Goal: Information Seeking & Learning: Learn about a topic

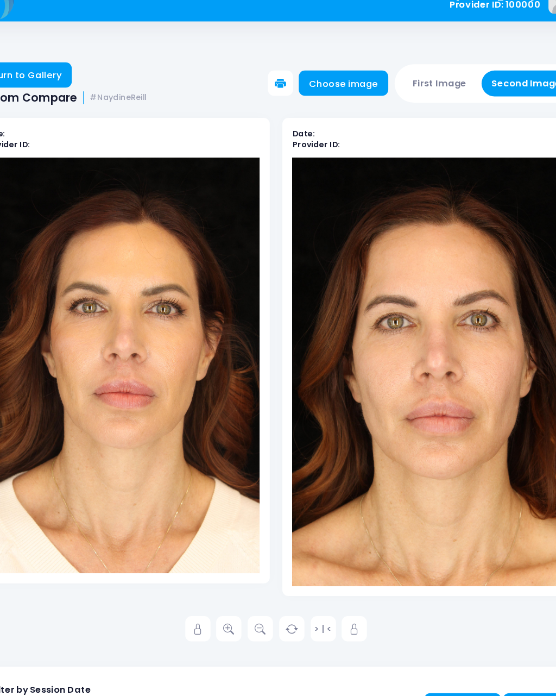
scroll to position [1861, 0]
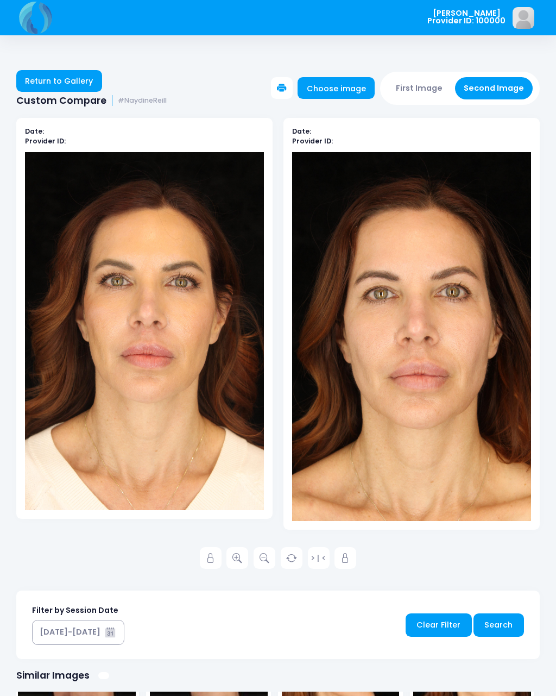
click at [59, 92] on link "Return to Gallery" at bounding box center [59, 81] width 86 height 22
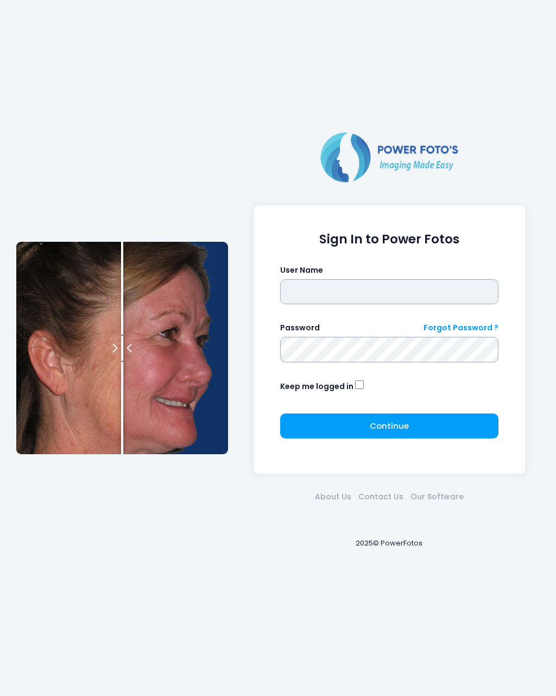
click at [292, 304] on input "text" at bounding box center [389, 291] width 219 height 25
type input "********"
click at [415, 433] on button "Continue Please wait..." at bounding box center [389, 425] width 219 height 25
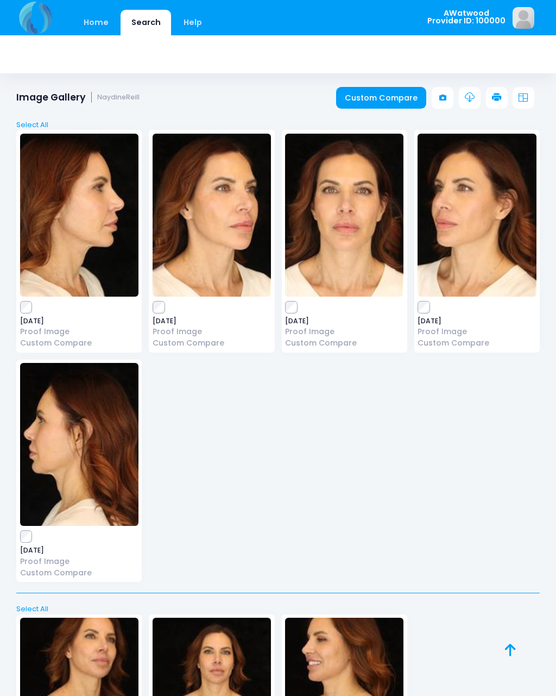
click at [96, 26] on link "Home" at bounding box center [96, 23] width 46 height 26
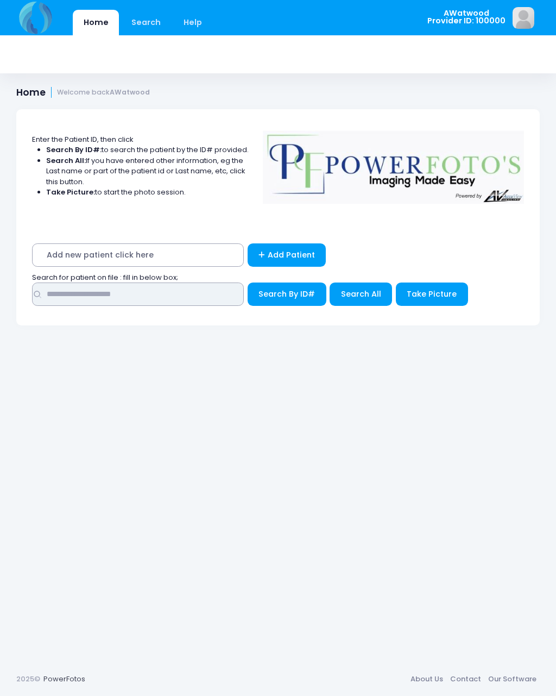
click at [106, 304] on input "text" at bounding box center [138, 293] width 212 height 23
type input "****"
click at [385, 295] on button "Search All" at bounding box center [361, 293] width 62 height 23
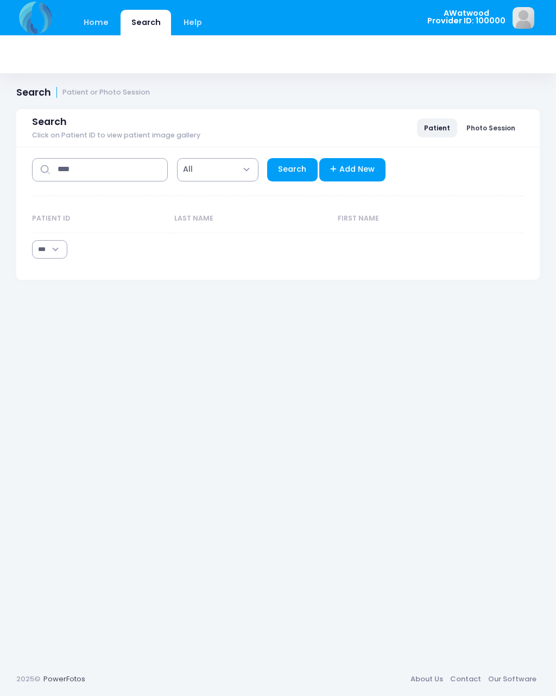
select select "***"
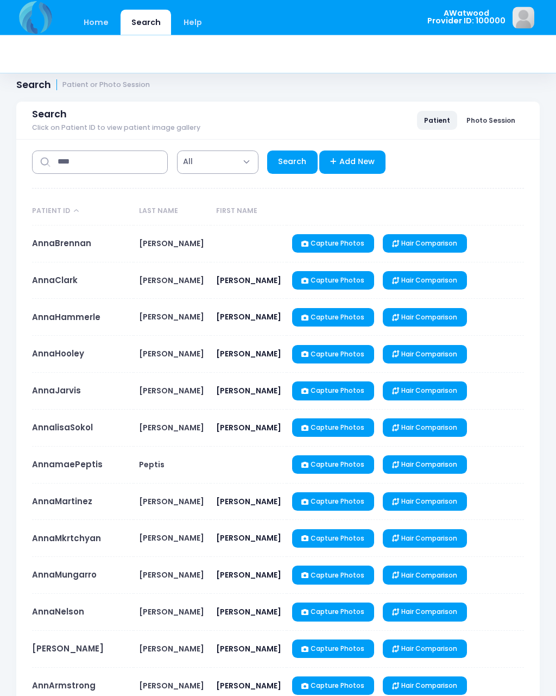
scroll to position [8, 0]
click at [48, 498] on link "AnnaMartinez" at bounding box center [62, 500] width 60 height 11
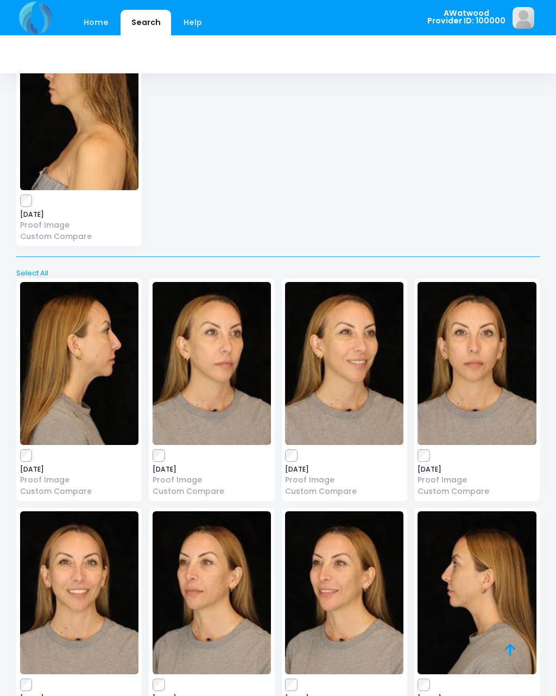
scroll to position [882, 0]
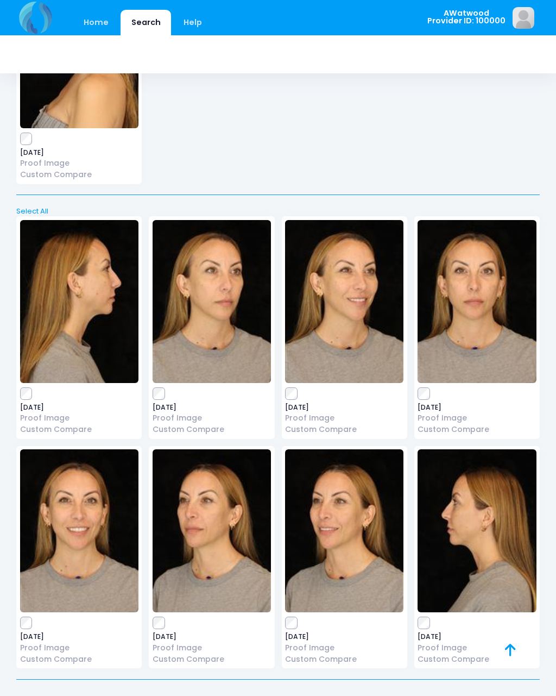
click at [503, 388] on label at bounding box center [477, 393] width 118 height 11
click at [481, 404] on span "[DATE]" at bounding box center [477, 407] width 118 height 7
click at [427, 404] on span "[DATE]" at bounding box center [477, 407] width 118 height 7
click at [415, 398] on div "2025-04-04 Proof Image Custom Compare" at bounding box center [476, 327] width 125 height 223
click at [242, 529] on img at bounding box center [212, 530] width 118 height 163
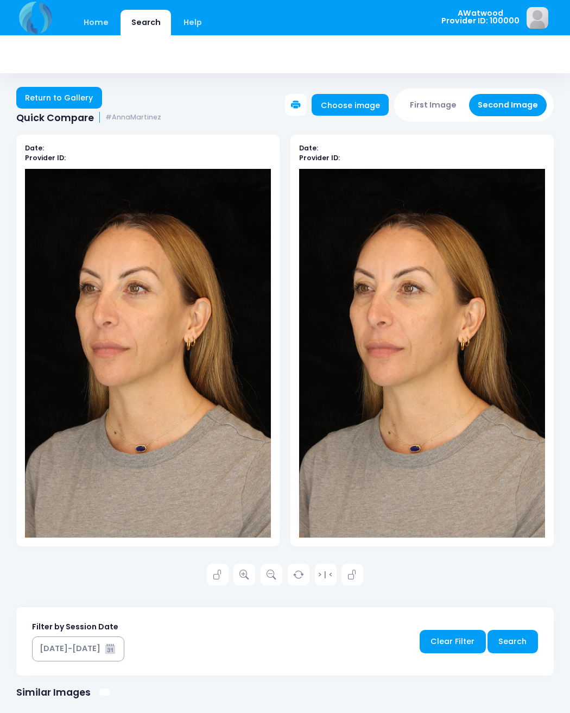
scroll to position [1, 0]
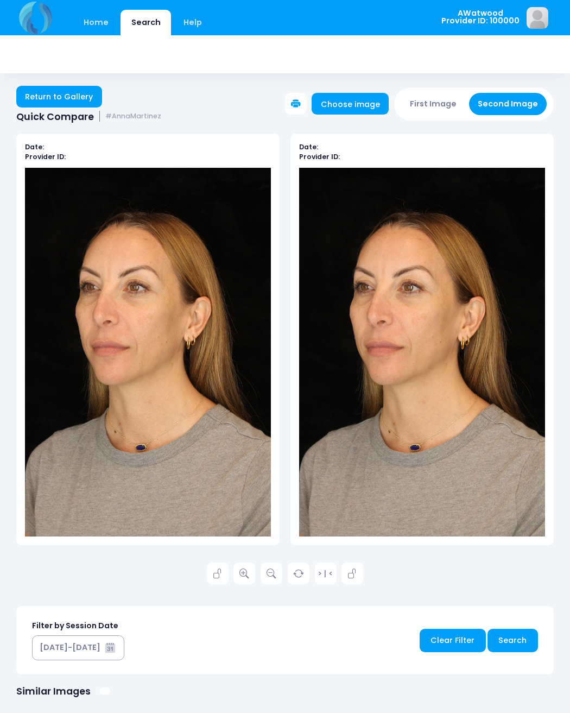
click at [68, 96] on link "Return to Gallery" at bounding box center [59, 97] width 86 height 22
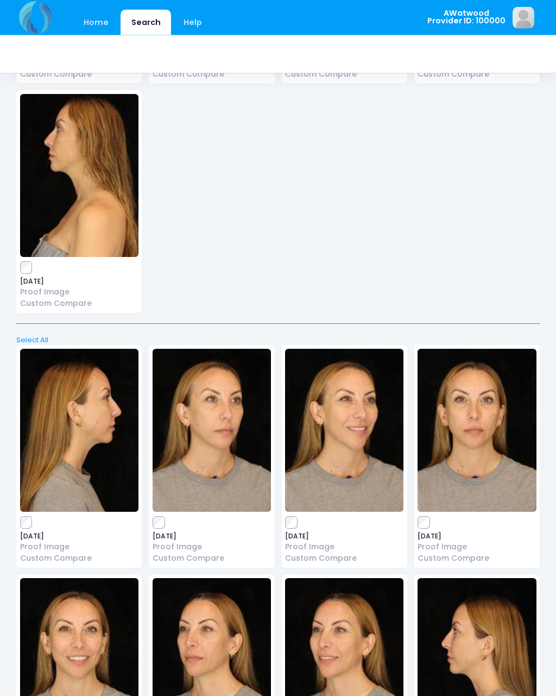
scroll to position [882, 0]
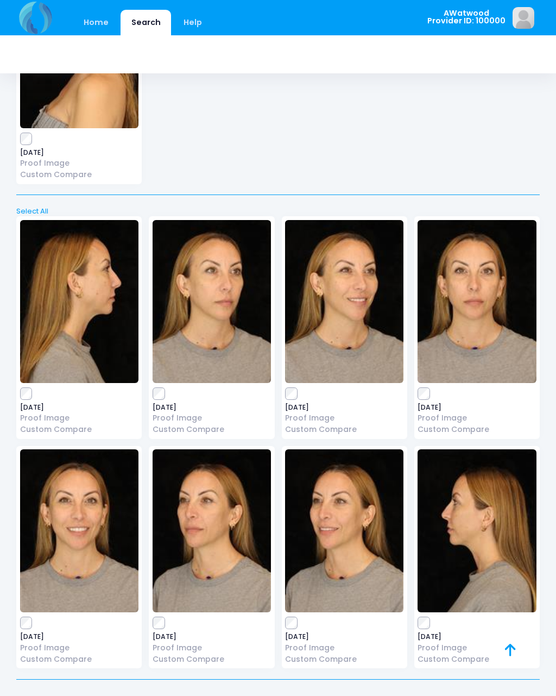
click at [58, 493] on img at bounding box center [79, 530] width 118 height 163
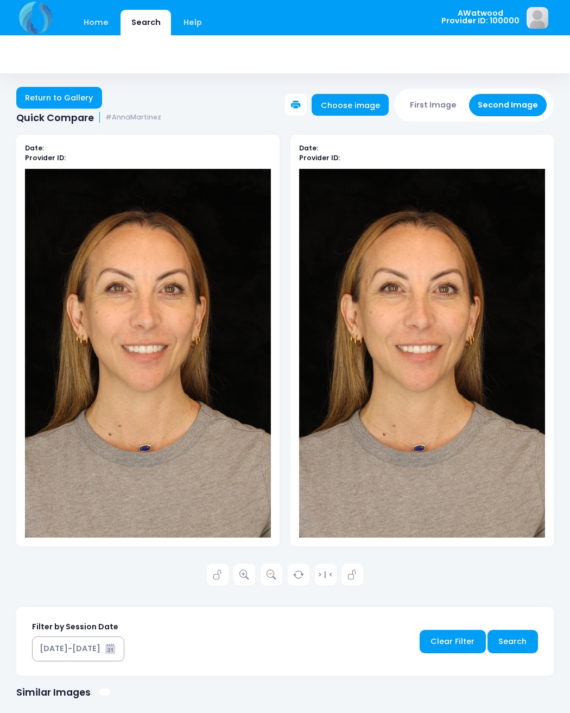
scroll to position [1, 0]
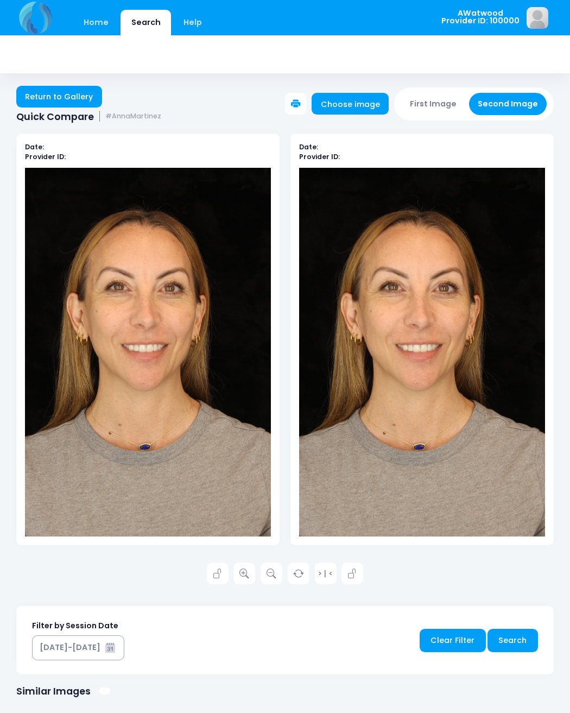
click at [255, 570] on link at bounding box center [245, 574] width 22 height 22
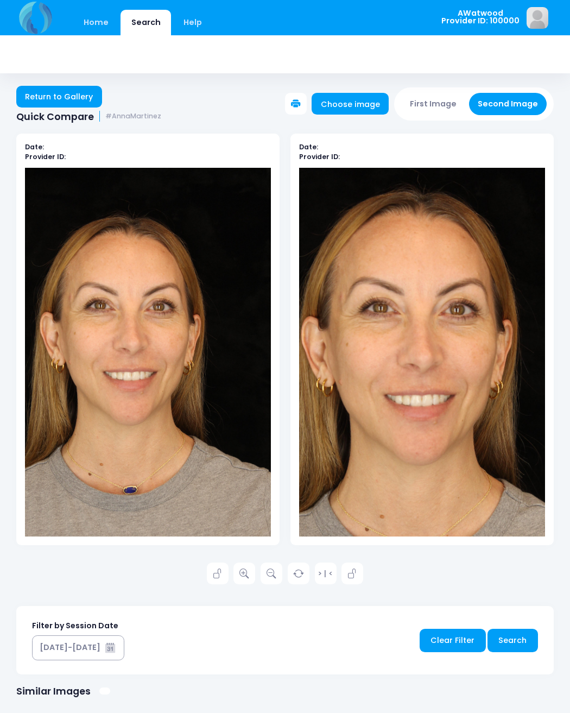
click at [82, 118] on div "Date: Provider ID: Date: Provider ID: > | < Search" at bounding box center [285, 548] width 538 height 862
click at [28, 95] on link "Return to Gallery" at bounding box center [59, 97] width 86 height 22
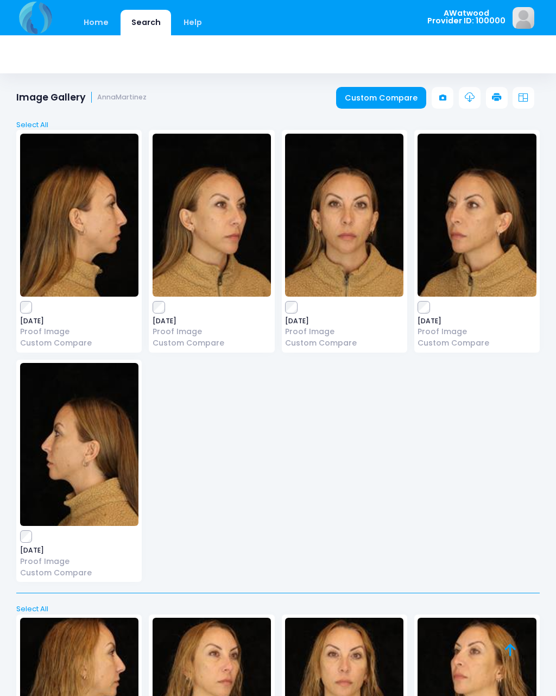
click at [464, 250] on img at bounding box center [477, 215] width 118 height 163
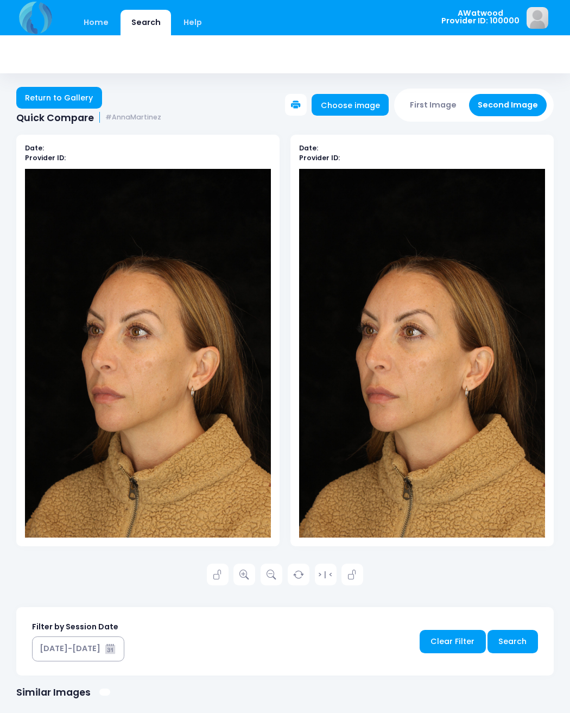
scroll to position [1, 0]
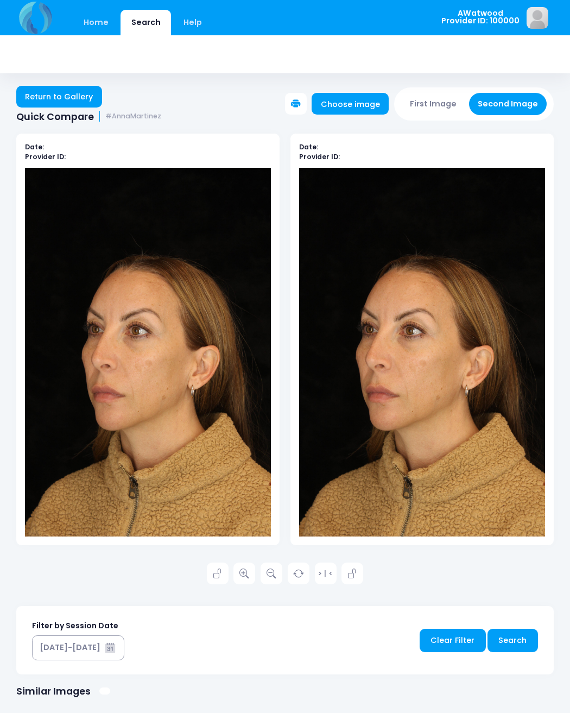
click at [86, 98] on link "Return to Gallery" at bounding box center [59, 97] width 86 height 22
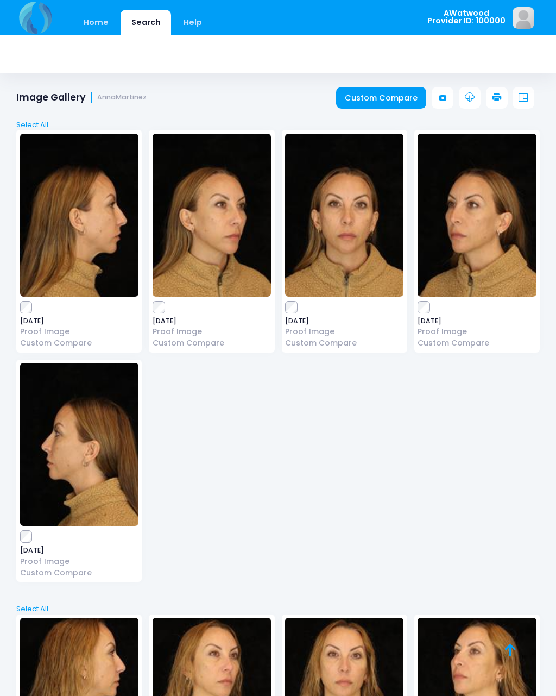
click at [414, 306] on div "2024-12-06 Proof Image Custom Compare" at bounding box center [476, 241] width 125 height 223
click at [416, 318] on div "2024-12-06 Proof Image Custom Compare" at bounding box center [476, 241] width 125 height 223
click at [392, 101] on link "Custom Compare" at bounding box center [381, 98] width 91 height 22
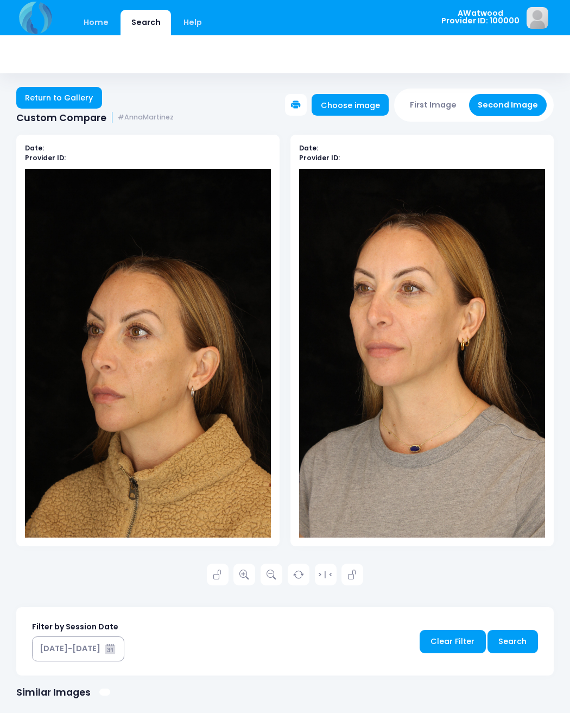
scroll to position [1, 0]
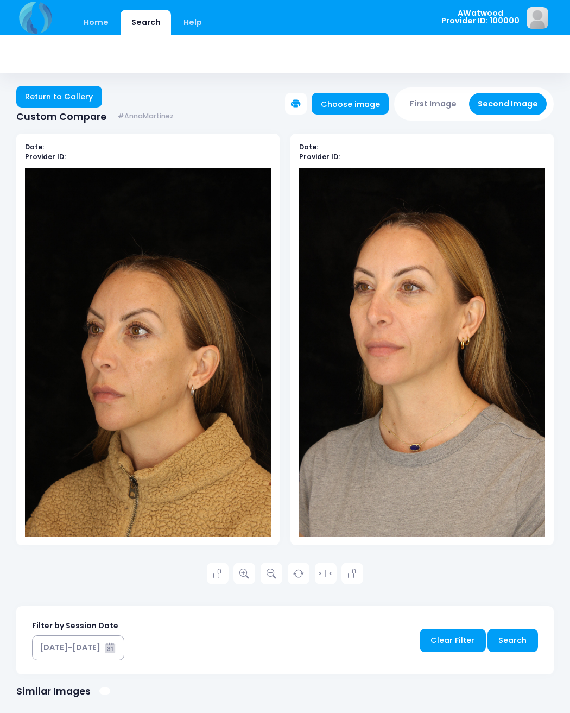
click at [245, 574] on icon at bounding box center [245, 574] width 10 height 10
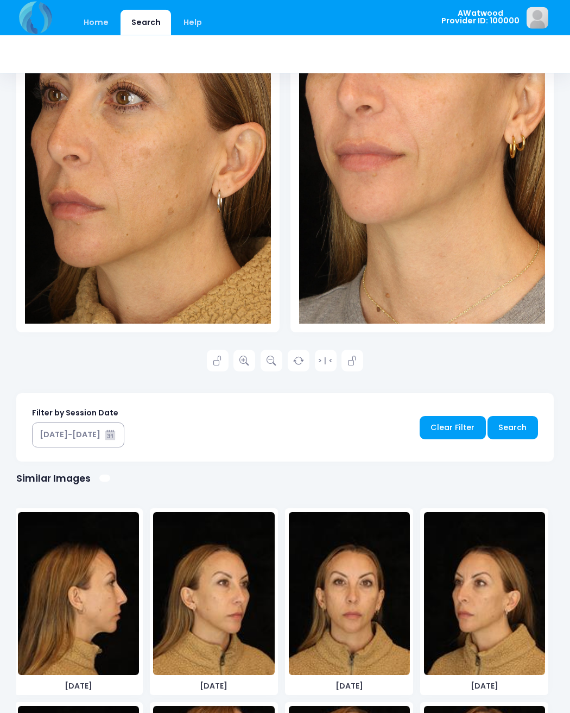
scroll to position [0, 0]
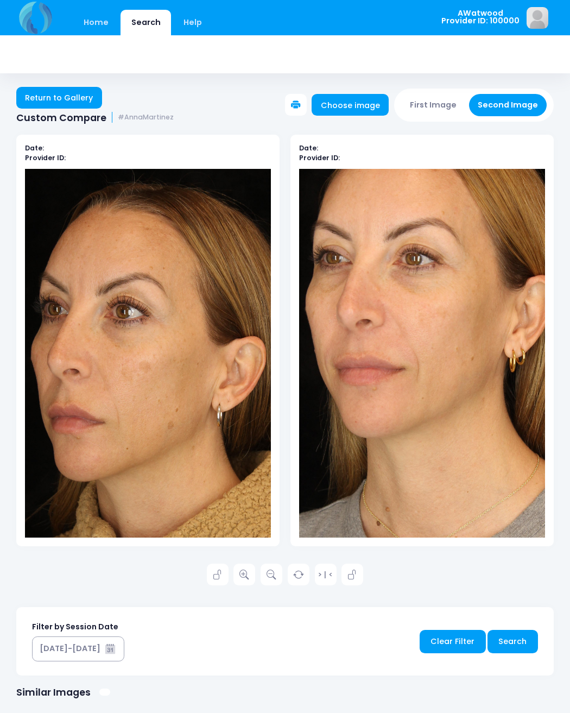
click at [70, 117] on span "Custom Compare" at bounding box center [61, 117] width 90 height 11
click at [59, 90] on link "Return to Gallery" at bounding box center [59, 98] width 86 height 22
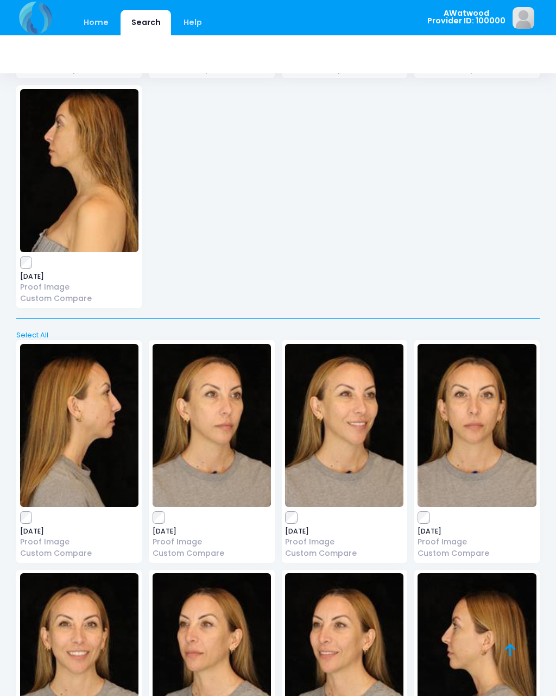
scroll to position [1109, 0]
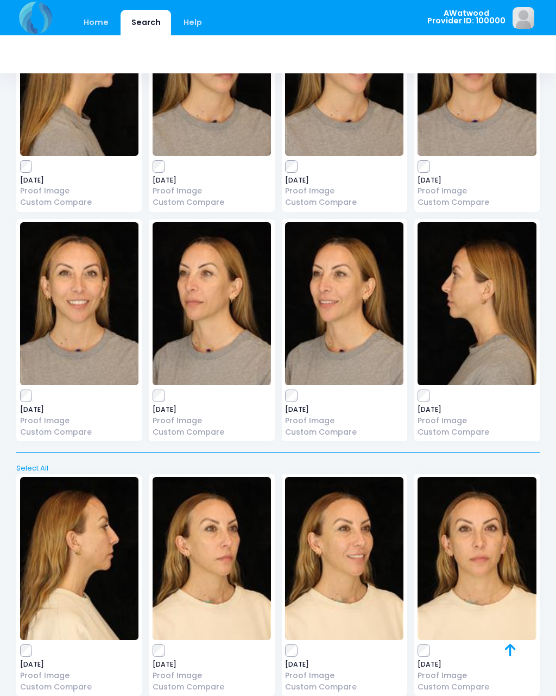
click at [81, 323] on img at bounding box center [79, 303] width 118 height 163
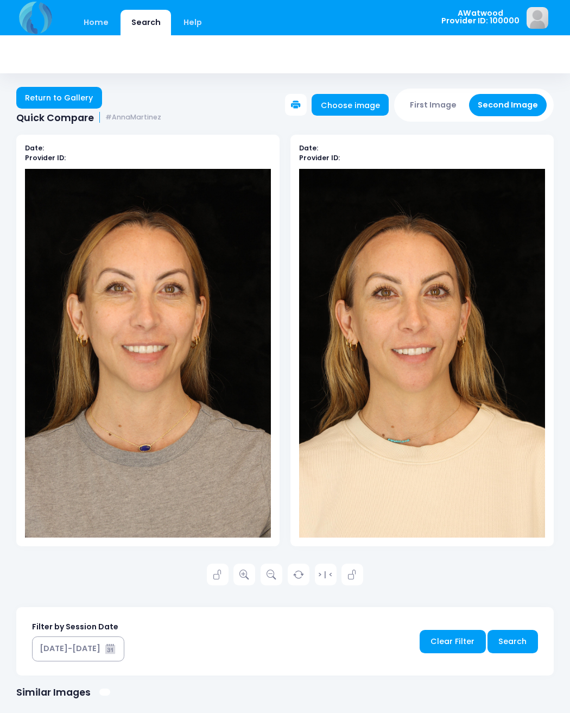
scroll to position [1, 0]
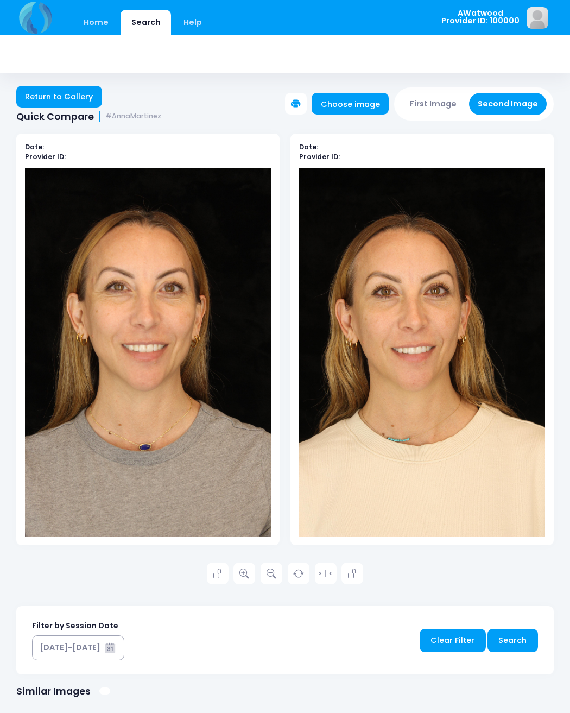
click at [250, 567] on link at bounding box center [245, 574] width 22 height 22
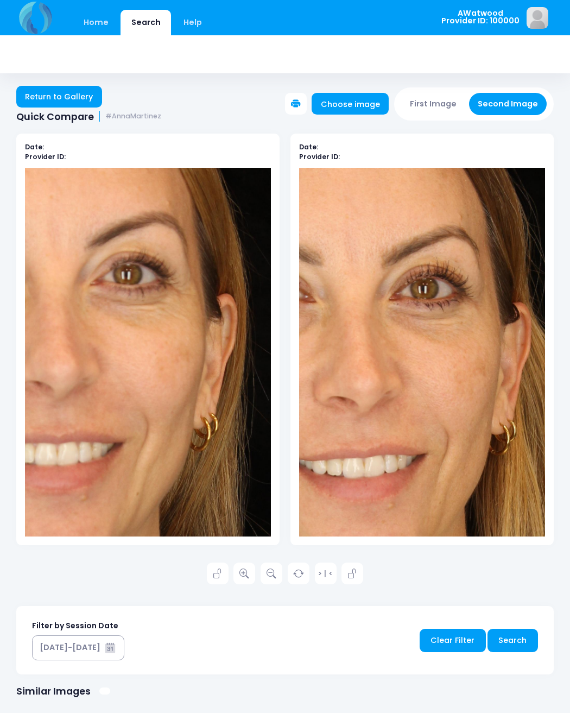
click at [60, 97] on link "Return to Gallery" at bounding box center [59, 97] width 86 height 22
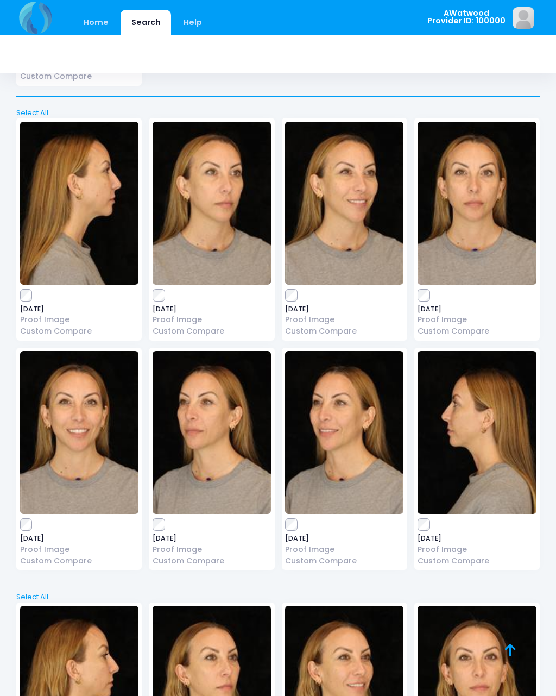
scroll to position [980, 0]
click at [496, 250] on img at bounding box center [477, 203] width 118 height 163
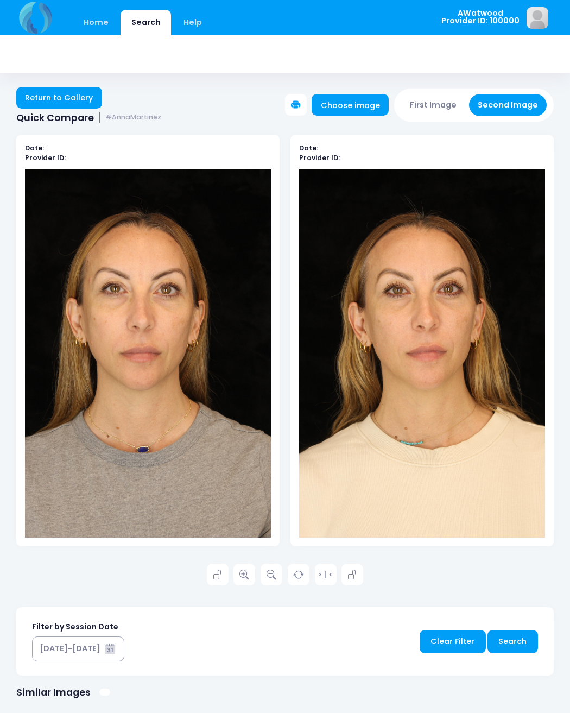
scroll to position [1, 0]
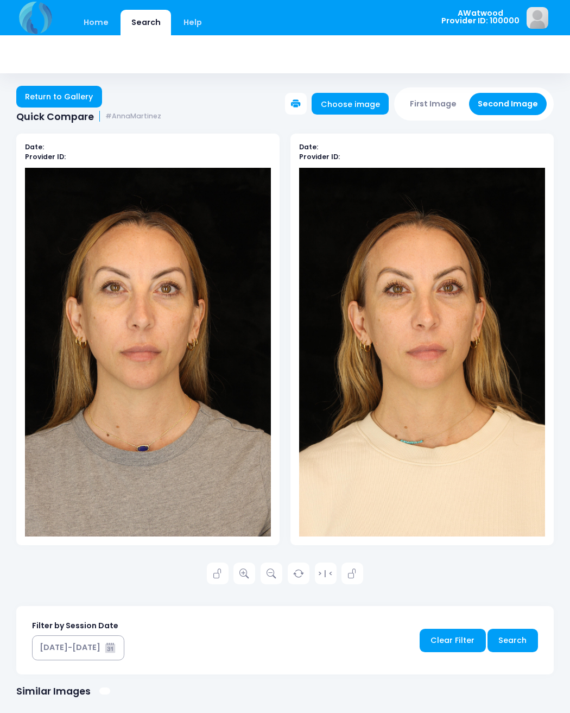
click at [249, 576] on icon at bounding box center [245, 574] width 10 height 10
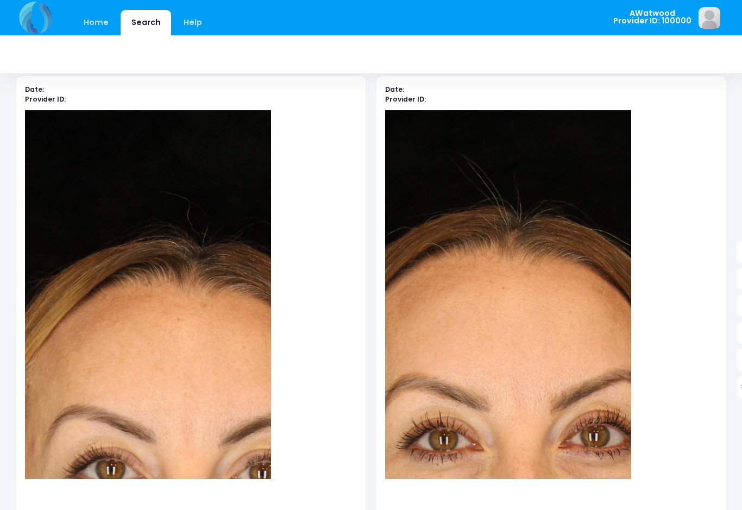
scroll to position [0, 0]
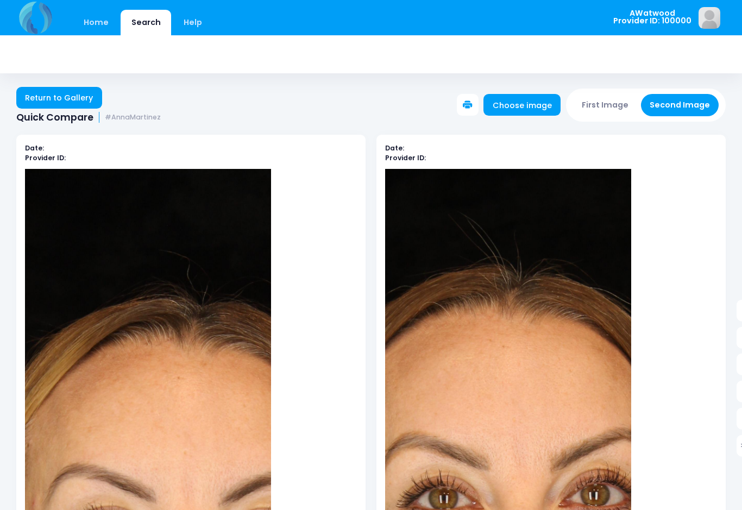
click at [60, 97] on link "Return to Gallery" at bounding box center [59, 98] width 86 height 22
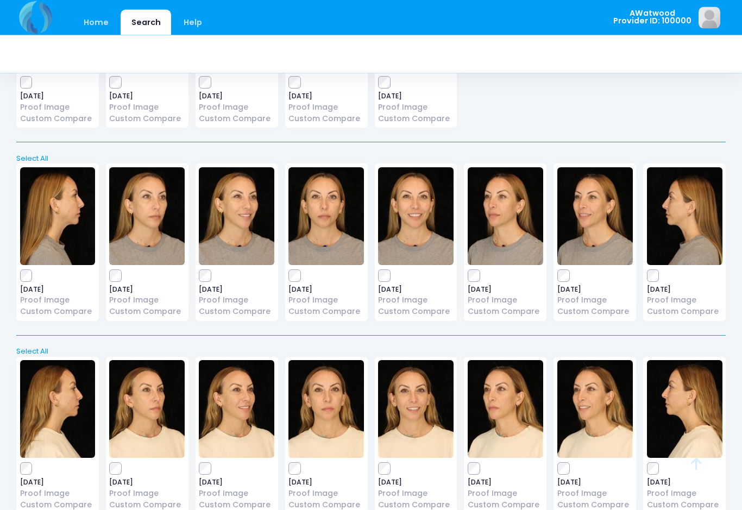
scroll to position [353, 0]
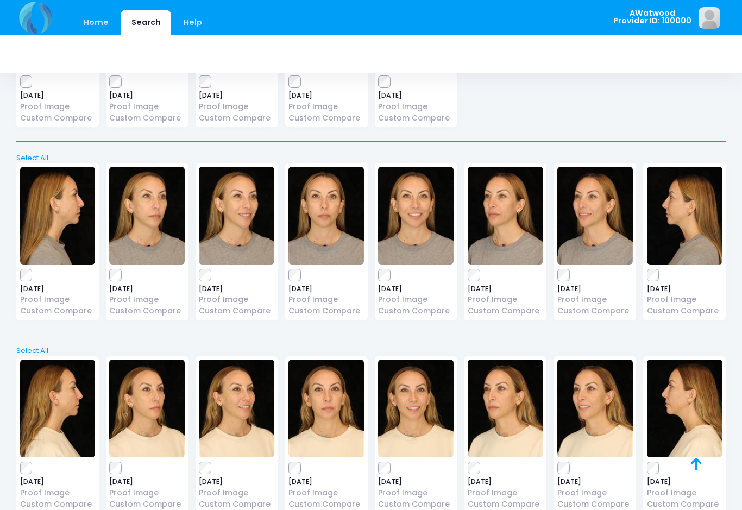
click at [433, 250] on img at bounding box center [416, 216] width 76 height 98
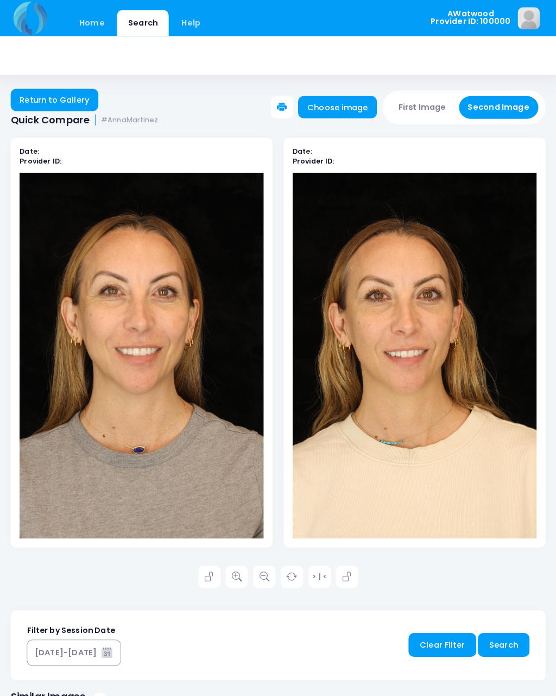
click at [239, 510] on link at bounding box center [238, 564] width 22 height 22
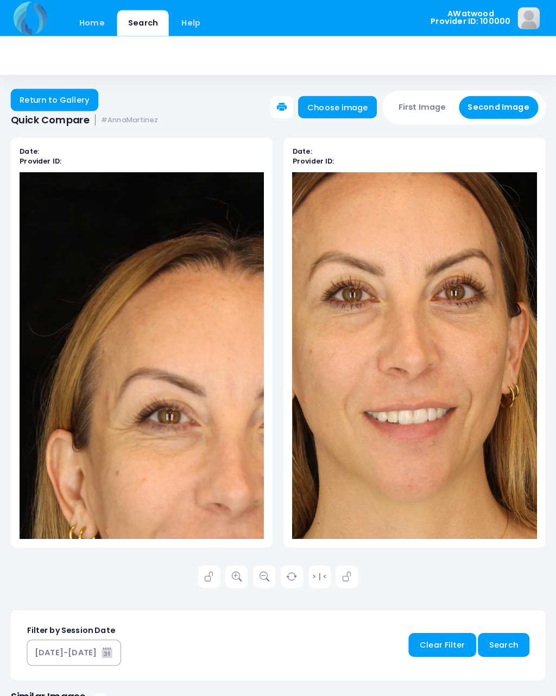
click at [68, 99] on link "Return to Gallery" at bounding box center [59, 98] width 86 height 22
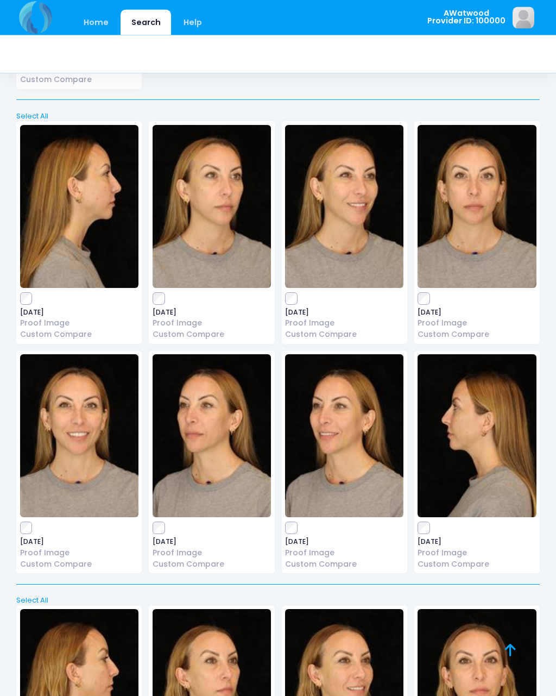
scroll to position [977, 0]
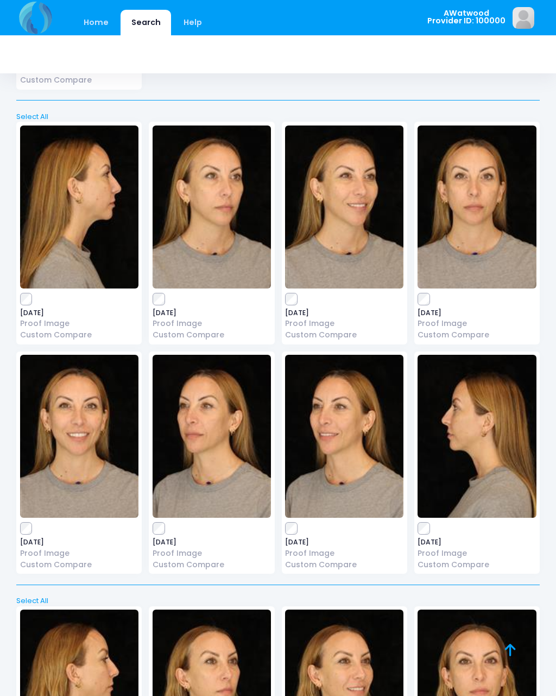
click at [476, 235] on img at bounding box center [477, 206] width 118 height 163
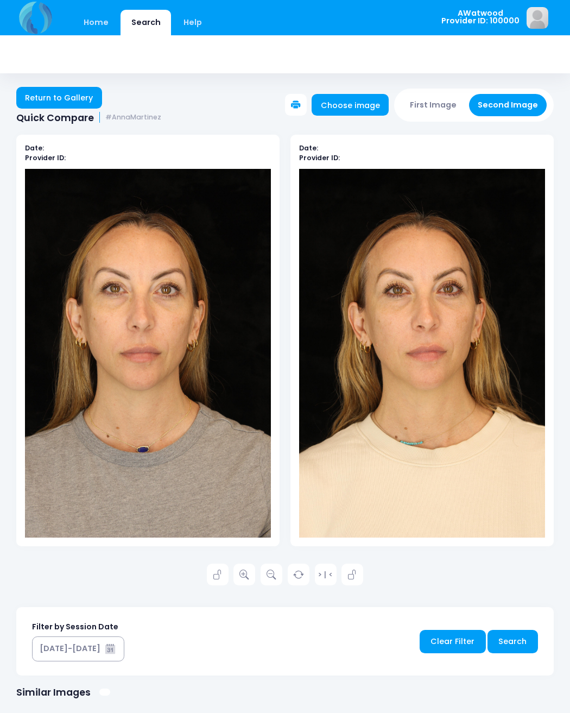
click at [243, 574] on icon at bounding box center [245, 575] width 10 height 10
